Goal: Task Accomplishment & Management: Manage account settings

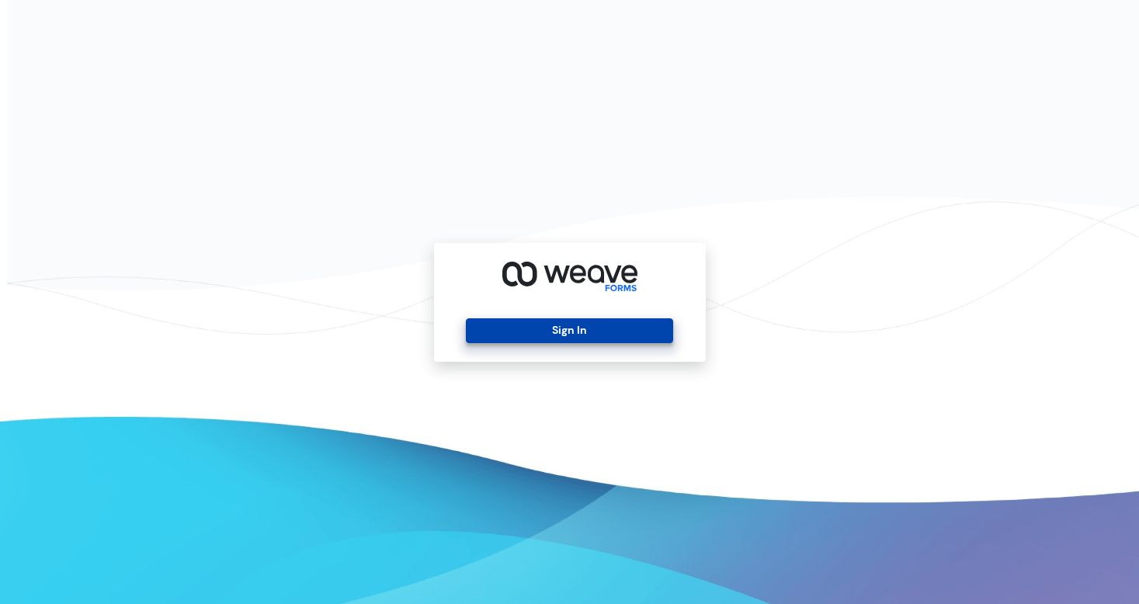
click at [556, 332] on button "Sign In" at bounding box center [569, 330] width 207 height 25
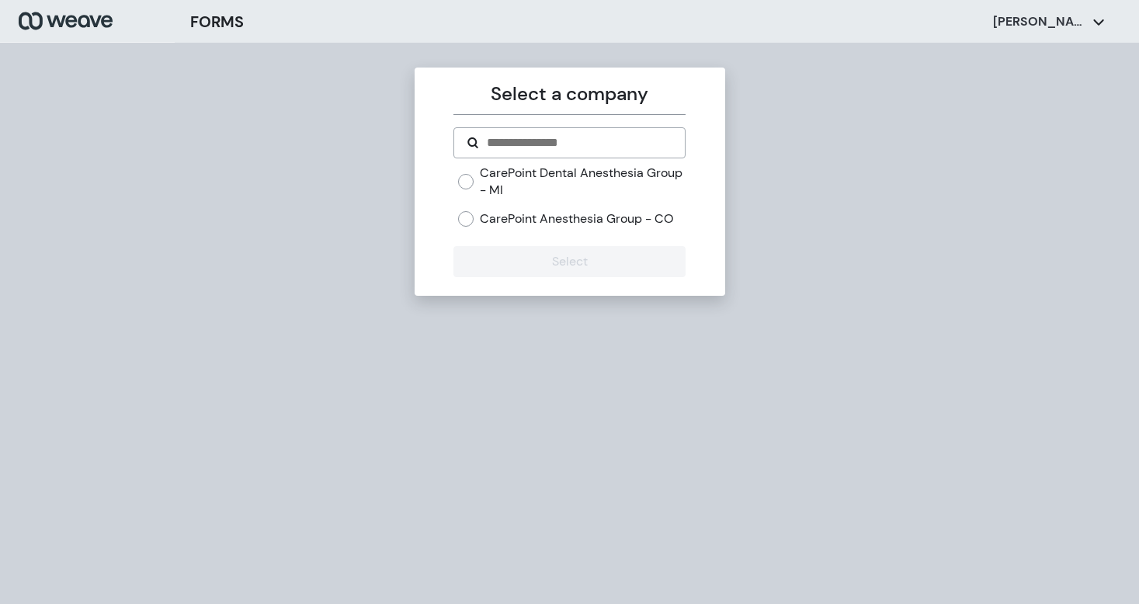
click at [514, 174] on label "CarePoint Dental Anesthesia Group - MI" at bounding box center [583, 181] width 206 height 33
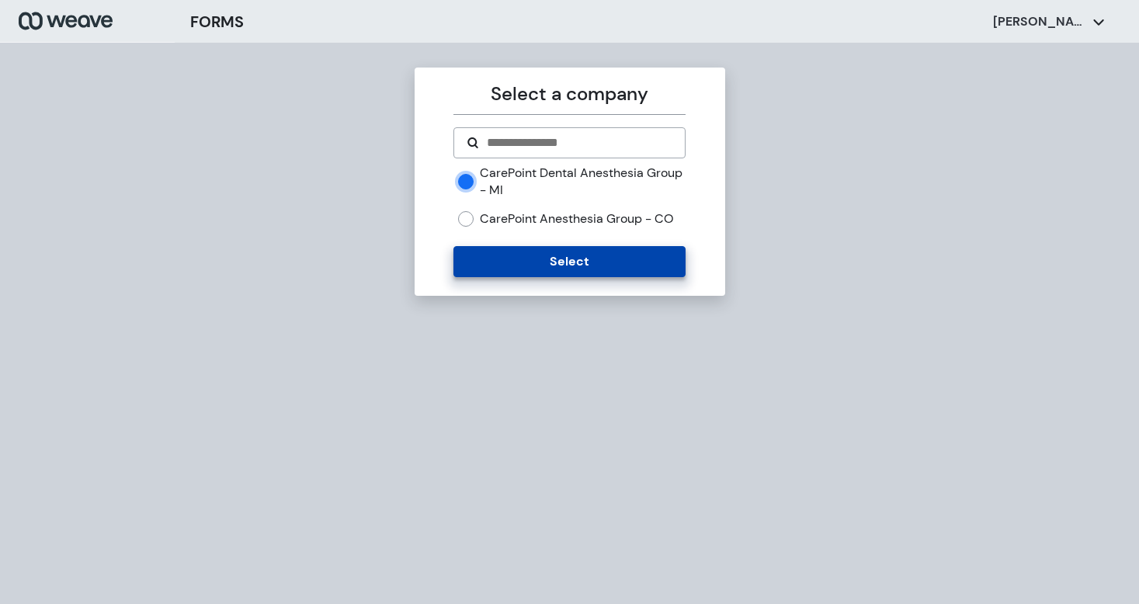
click at [502, 251] on button "Select" at bounding box center [569, 261] width 232 height 31
